Goal: Find specific page/section: Find specific page/section

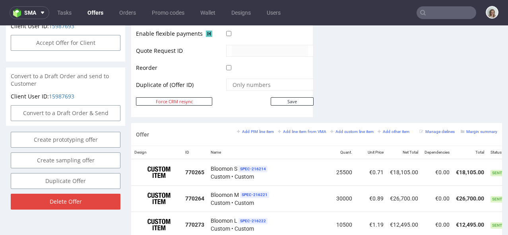
scroll to position [393, 0]
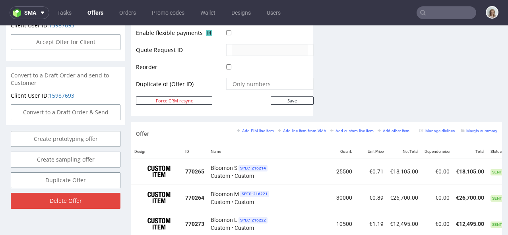
click at [21, 5] on nav "sma Tasks Offers Orders Promo codes Wallet Designs Users" at bounding box center [254, 12] width 508 height 25
click at [21, 10] on img at bounding box center [18, 12] width 11 height 9
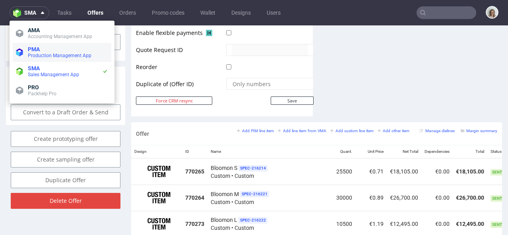
click at [29, 56] on span "Production Management App" at bounding box center [60, 56] width 64 height 6
